Goal: Complete application form

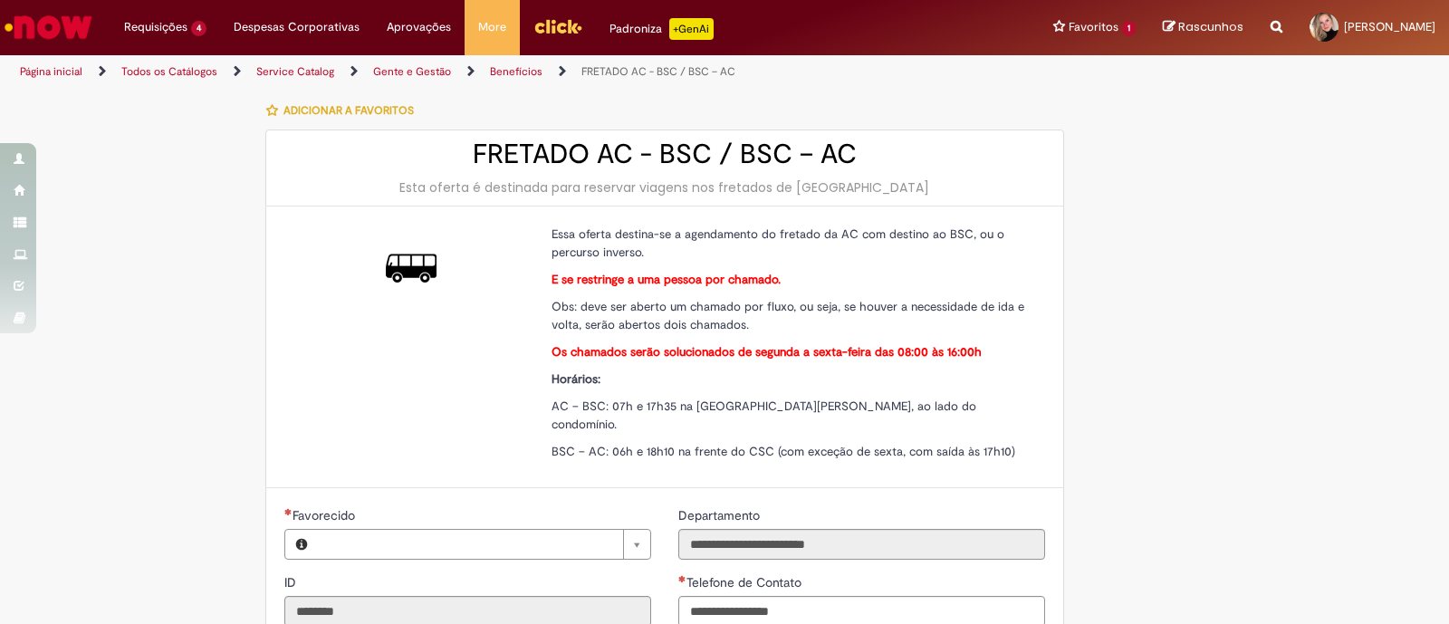
type input "**********"
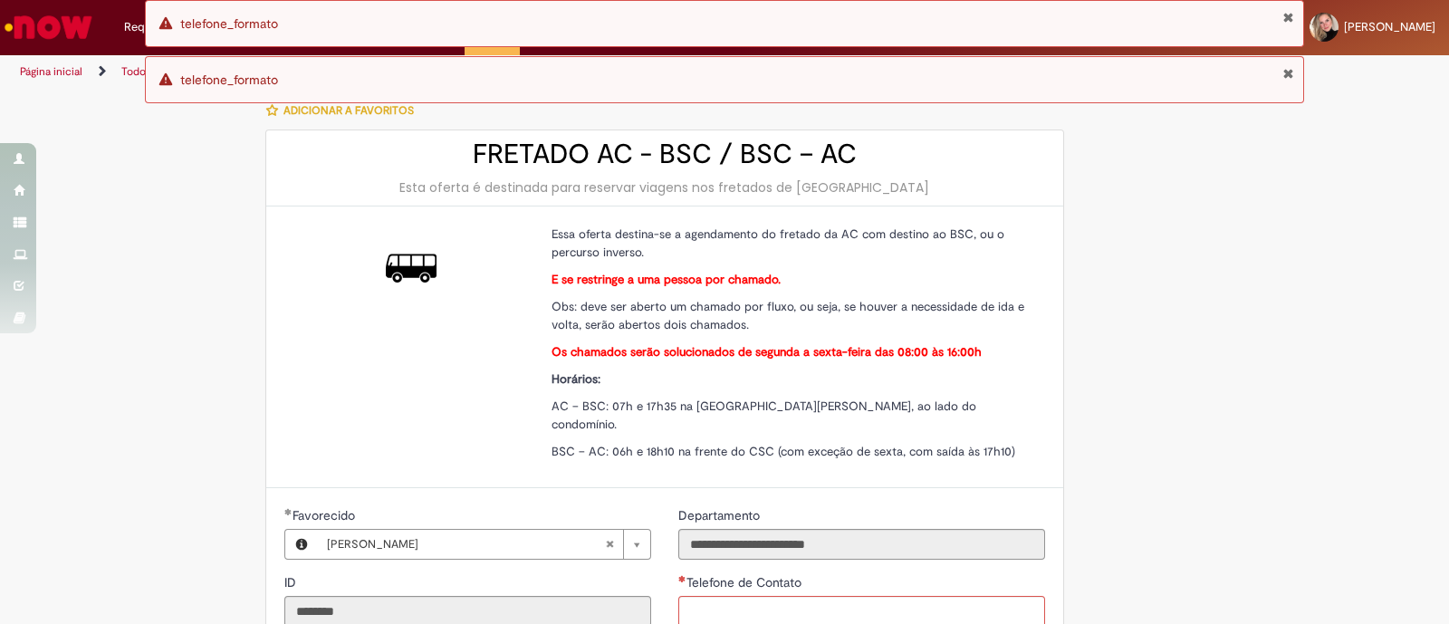
click at [1287, 17] on button "Fechar Notificação" at bounding box center [1288, 17] width 12 height 14
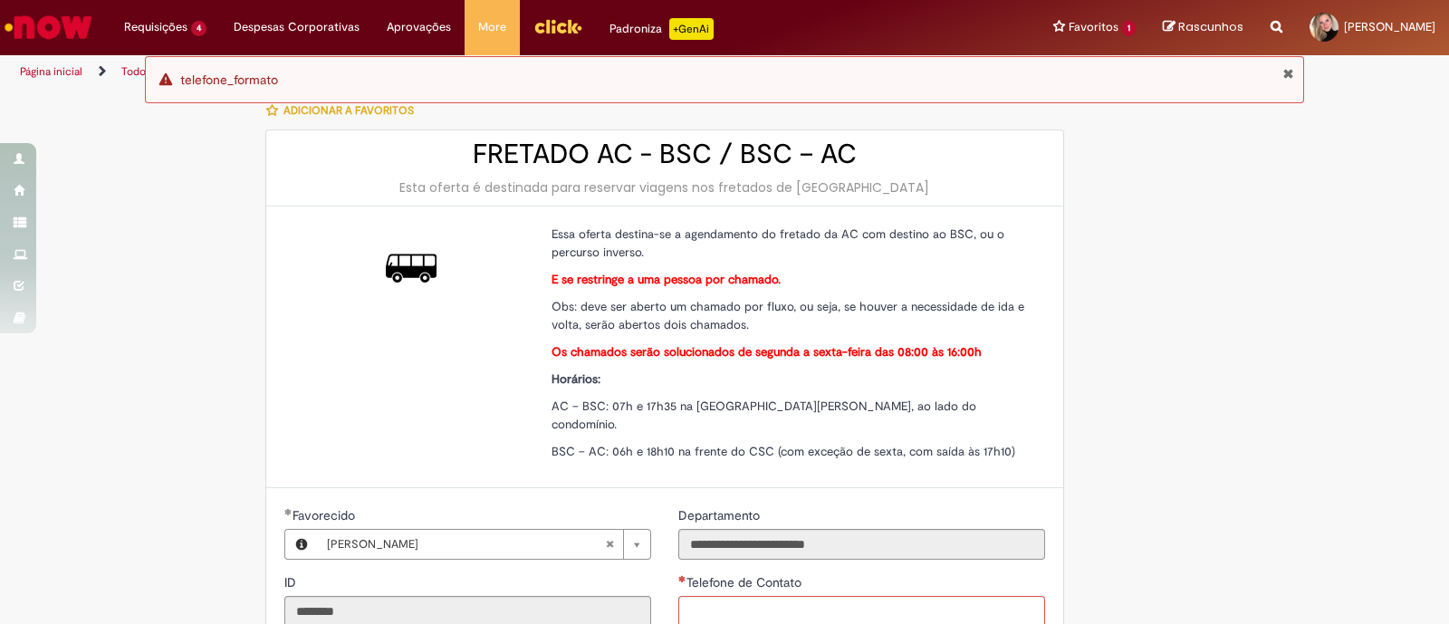
click at [1290, 72] on div "Pular para o conteúdo da página Requisições 4 Exibir Todas as Solicitações Não …" at bounding box center [724, 312] width 1449 height 624
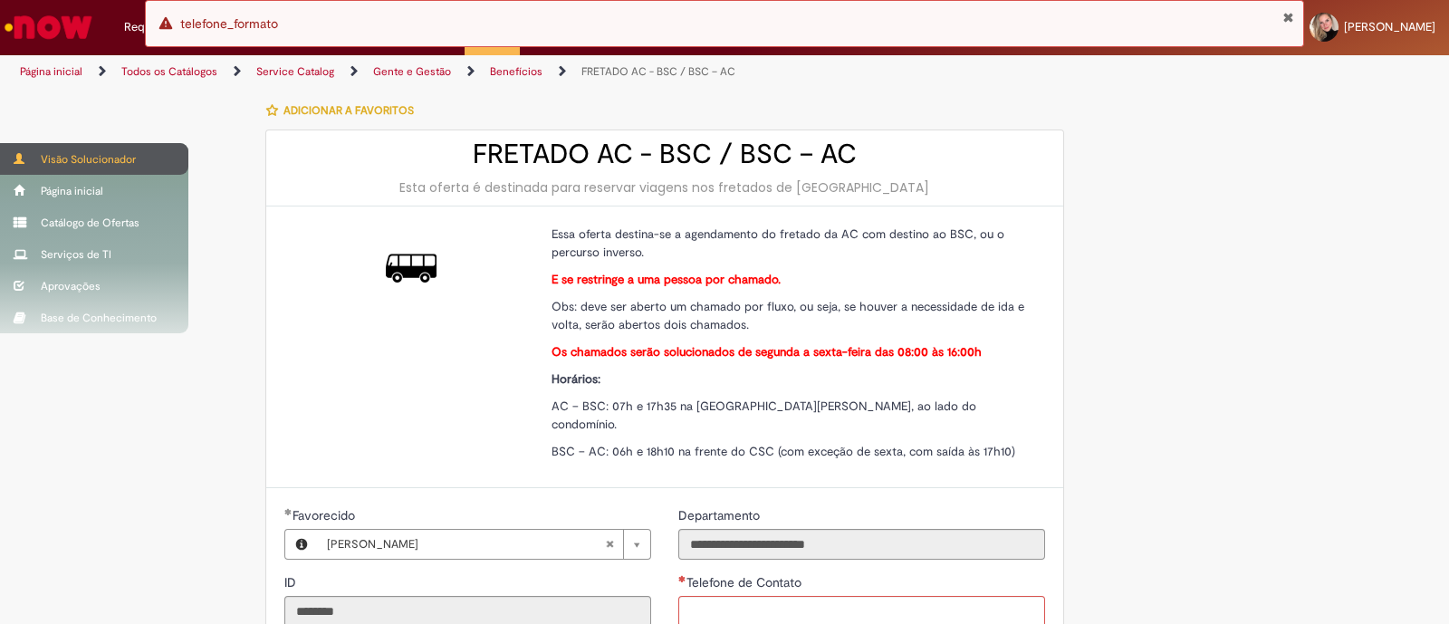
click at [32, 151] on div "Visão Solucionador" at bounding box center [94, 159] width 188 height 32
